Goal: Feedback & Contribution: Leave review/rating

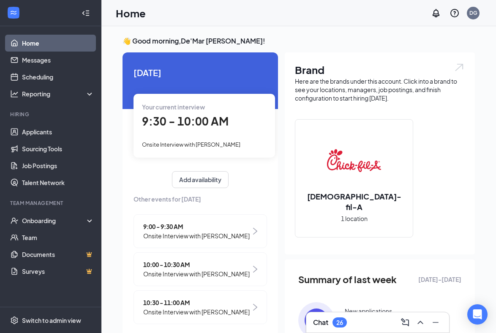
click at [171, 137] on div "Your current interview 9:30 - 10:00 AM Onsite Interview with [PERSON_NAME]" at bounding box center [205, 125] width 142 height 63
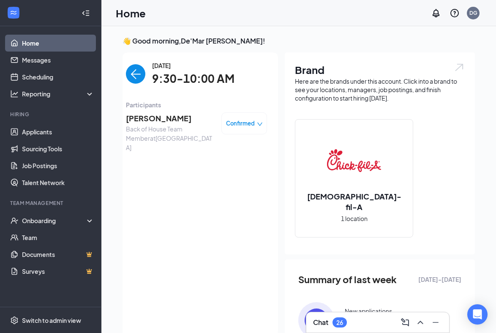
scroll to position [3, 0]
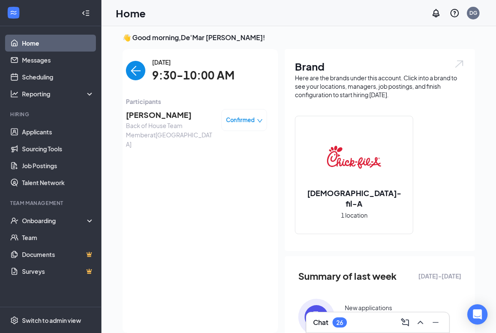
click at [150, 116] on span "[PERSON_NAME]" at bounding box center [170, 115] width 89 height 12
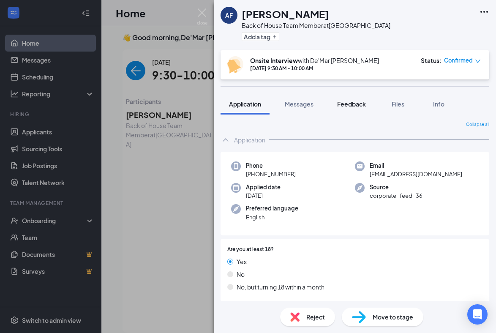
click at [351, 104] on span "Feedback" at bounding box center [351, 104] width 29 height 8
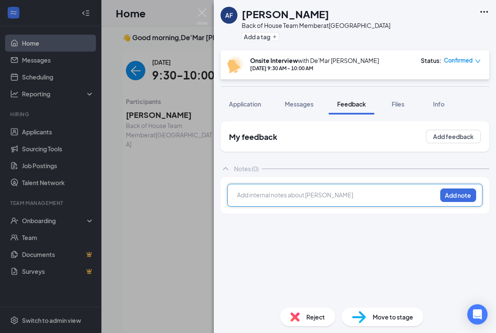
click at [271, 195] on div at bounding box center [337, 195] width 199 height 9
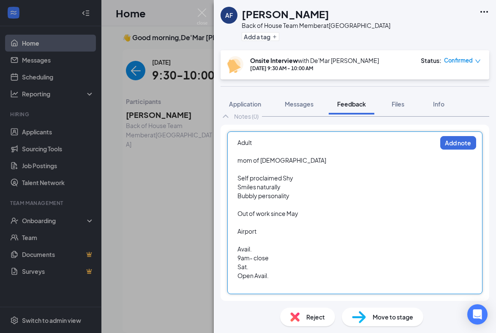
scroll to position [52, 0]
click at [458, 148] on button "Add note" at bounding box center [459, 143] width 36 height 14
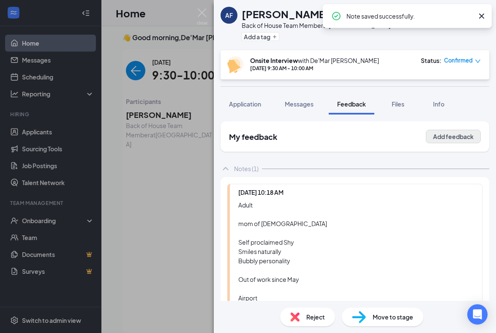
scroll to position [0, 0]
click at [436, 132] on button "Add feedback" at bounding box center [453, 137] width 55 height 14
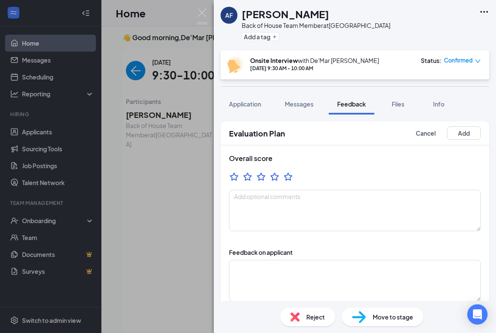
click at [283, 177] on ul at bounding box center [261, 178] width 64 height 13
click at [289, 187] on div "Overall score" at bounding box center [355, 192] width 269 height 94
click at [289, 175] on icon "StarBorder" at bounding box center [288, 176] width 9 height 9
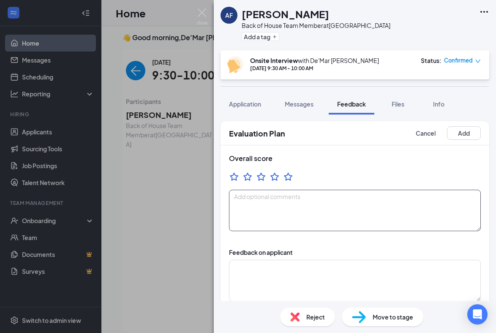
click at [277, 204] on textarea at bounding box center [355, 210] width 252 height 41
type textarea "L"
type textarea "15.00/hr Reassign to Catering"
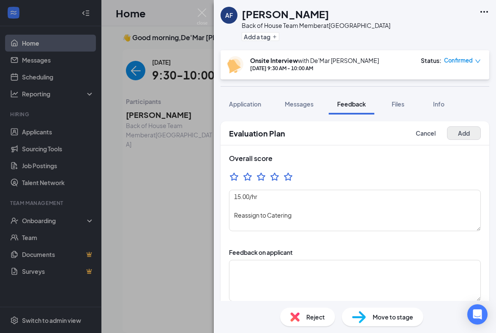
click at [457, 136] on button "Add" at bounding box center [464, 133] width 34 height 14
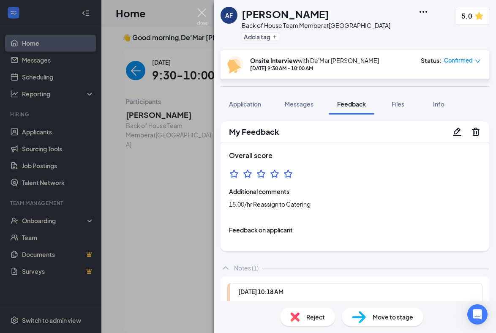
click at [206, 15] on img at bounding box center [202, 16] width 11 height 16
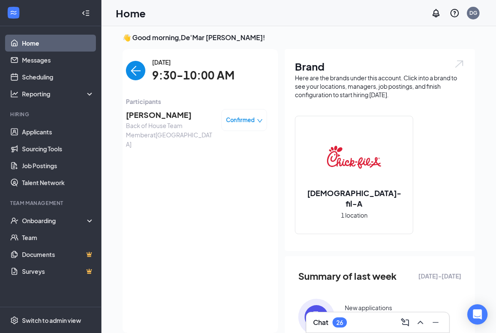
click at [138, 72] on img "back-button" at bounding box center [135, 70] width 19 height 19
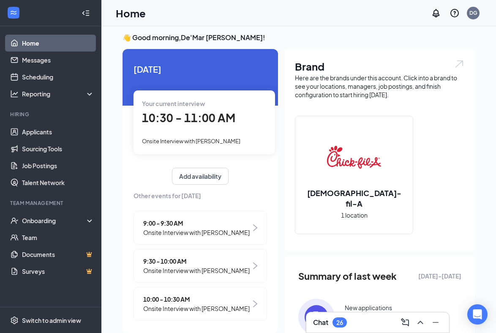
click at [192, 127] on div "Your current interview 10:30 - 11:00 AM Onsite Interview with [PERSON_NAME]" at bounding box center [205, 121] width 142 height 63
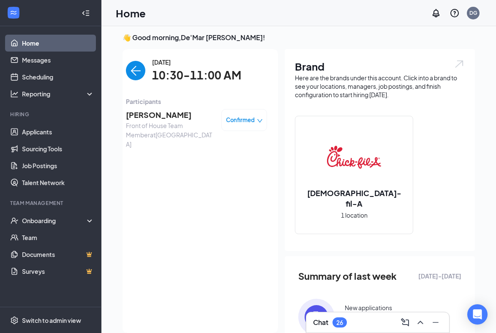
click at [159, 117] on span "[PERSON_NAME]" at bounding box center [170, 115] width 89 height 12
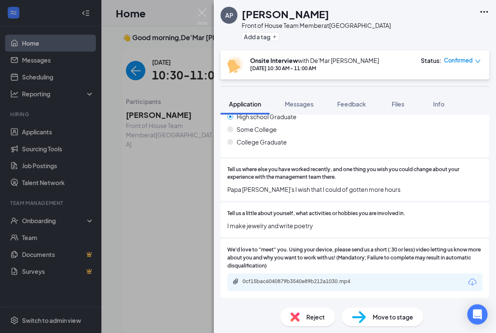
scroll to position [409, 0]
